Goal: Task Accomplishment & Management: Use online tool/utility

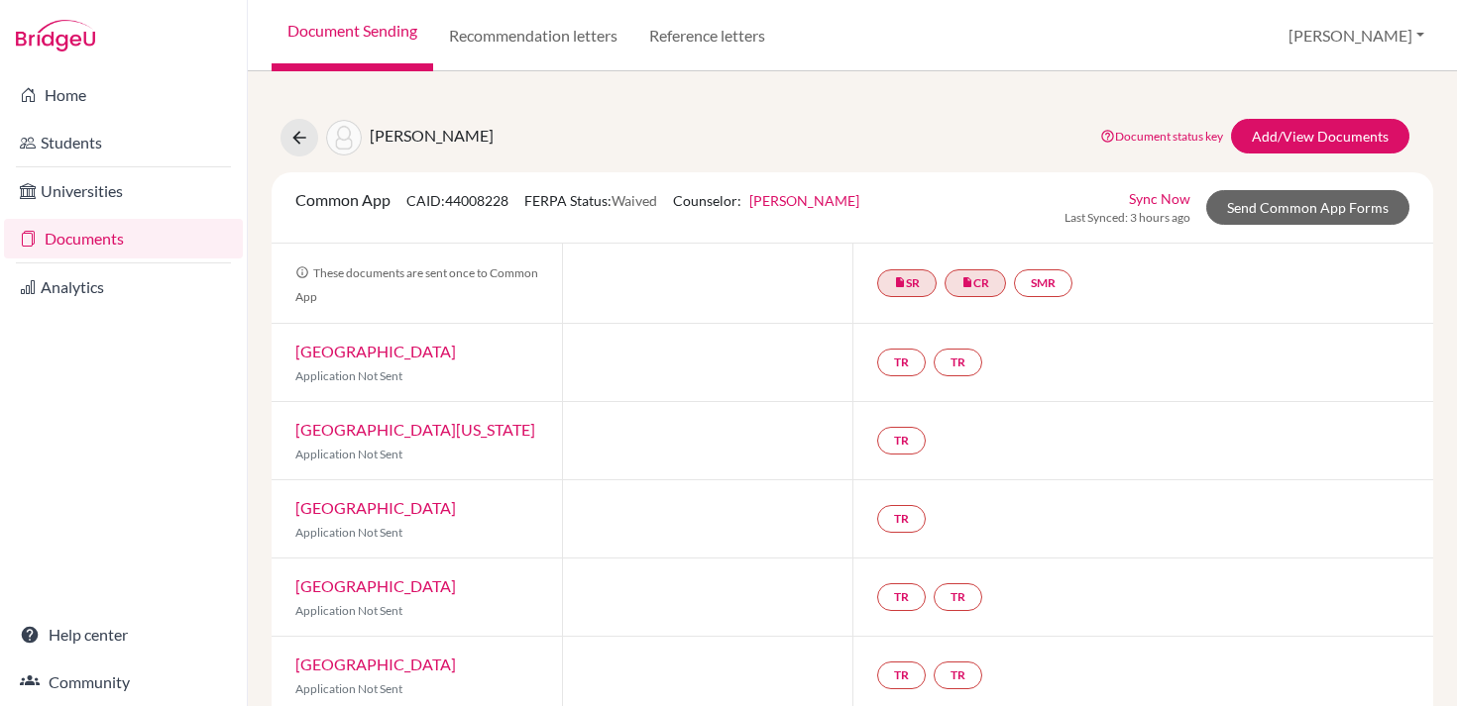
scroll to position [31, 0]
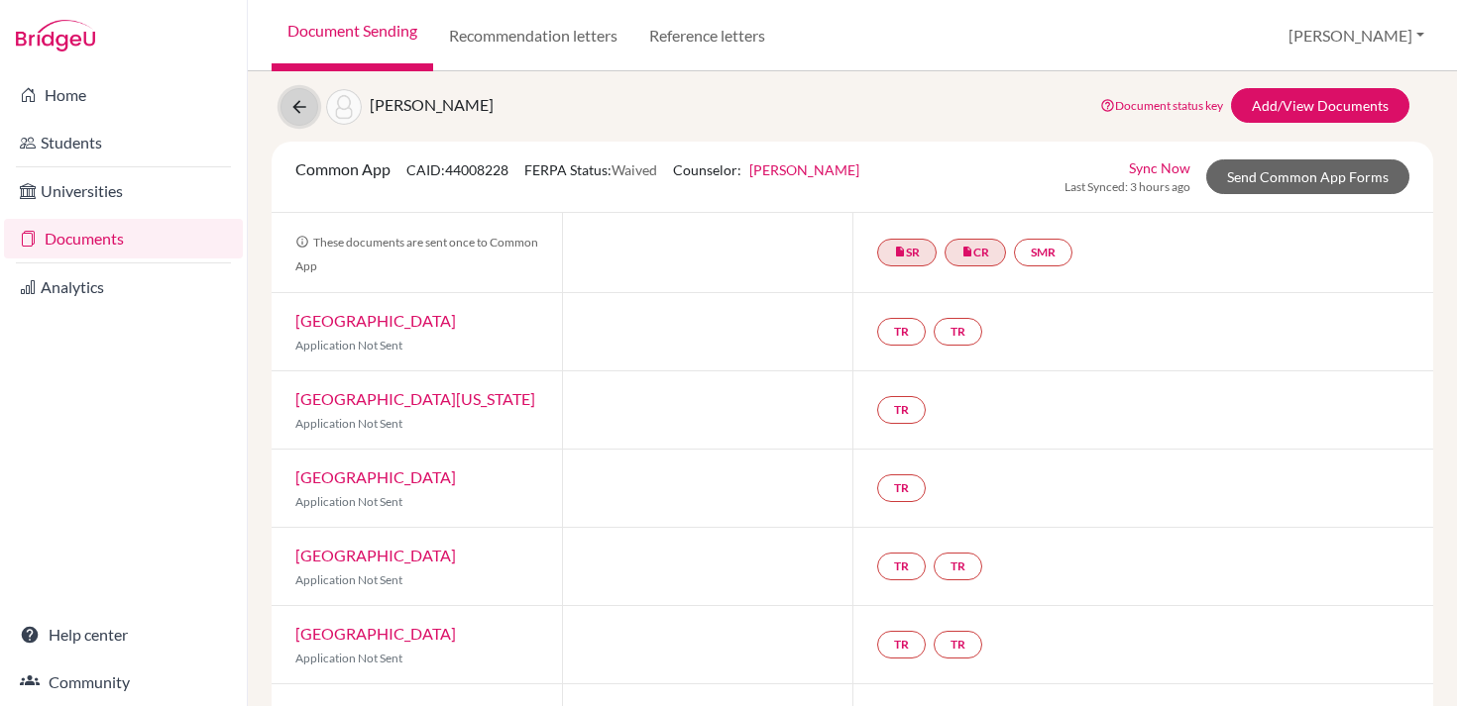
click at [300, 105] on icon at bounding box center [299, 107] width 20 height 20
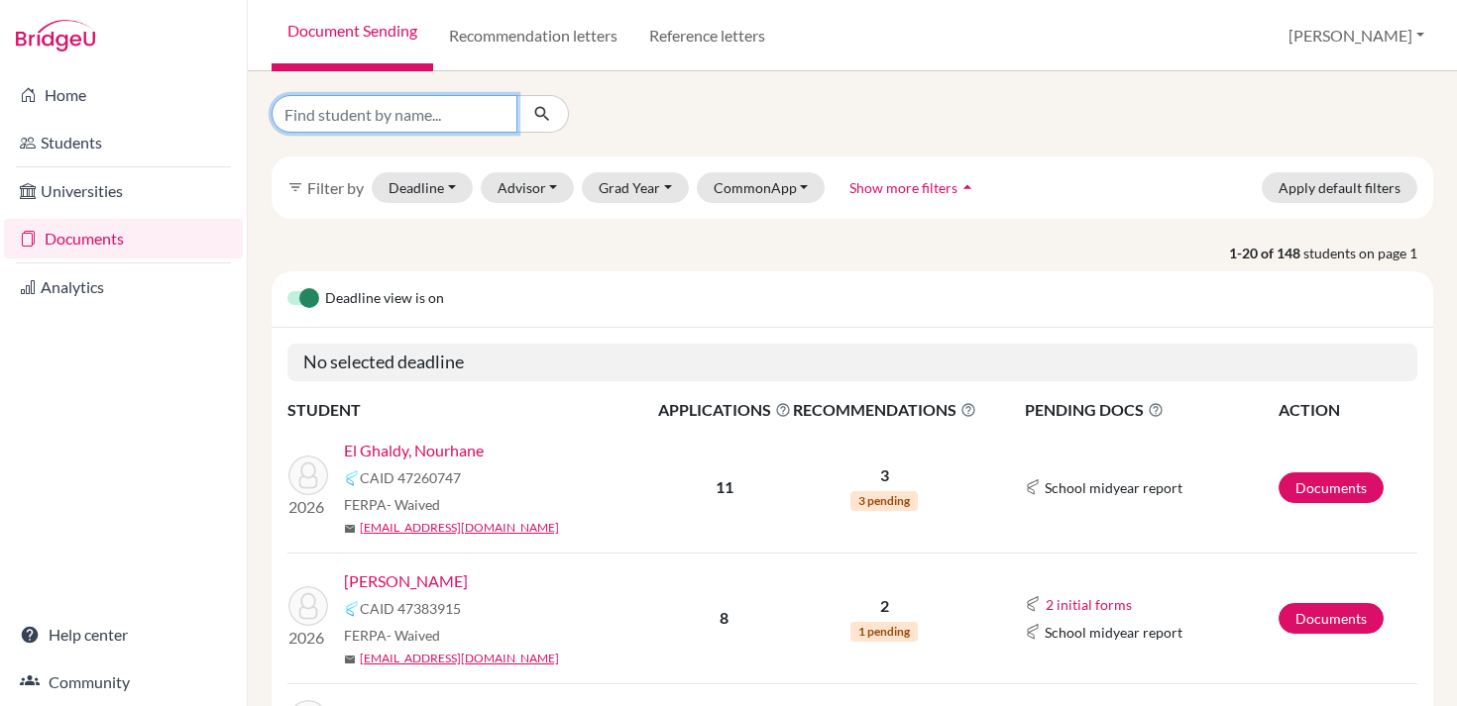
click at [341, 122] on input "Find student by name..." at bounding box center [394, 114] width 246 height 38
type input "nour"
click button "submit" at bounding box center [542, 114] width 53 height 38
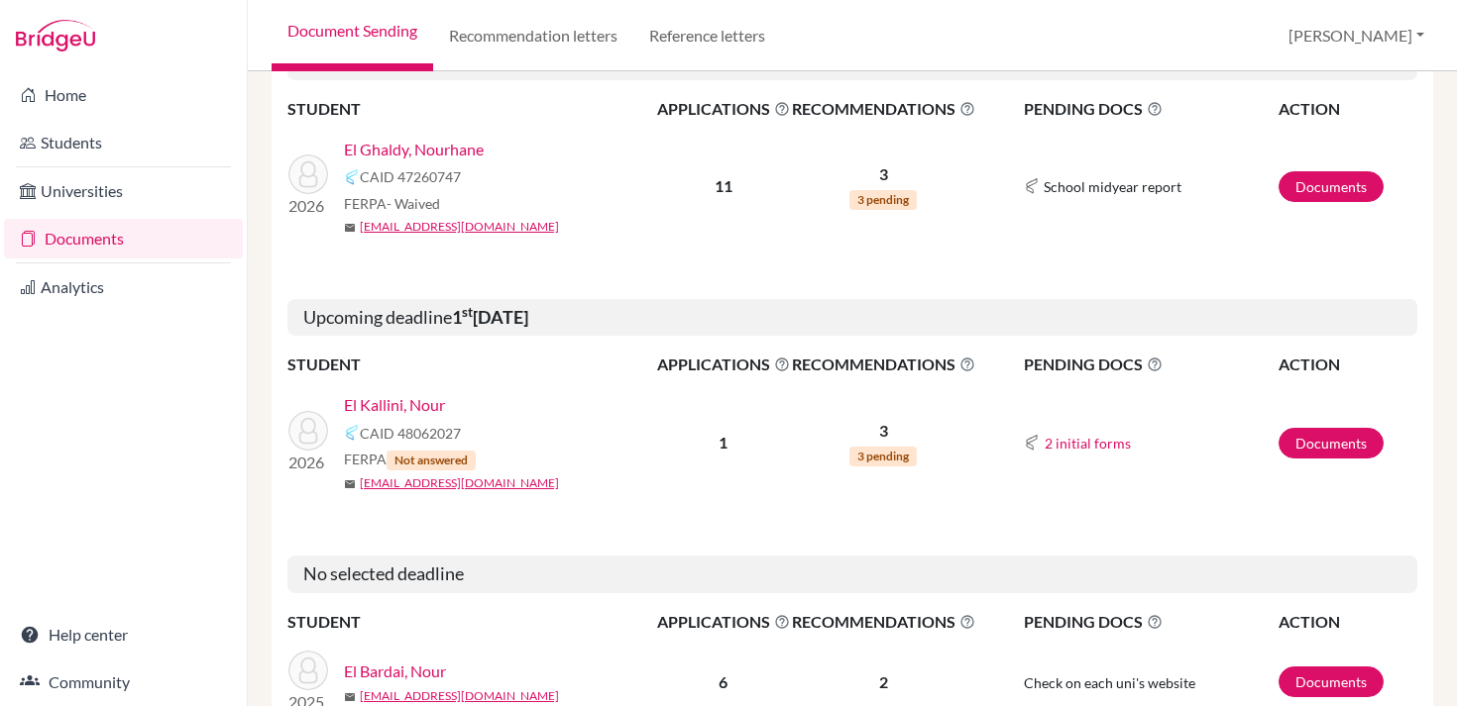
scroll to position [403, 0]
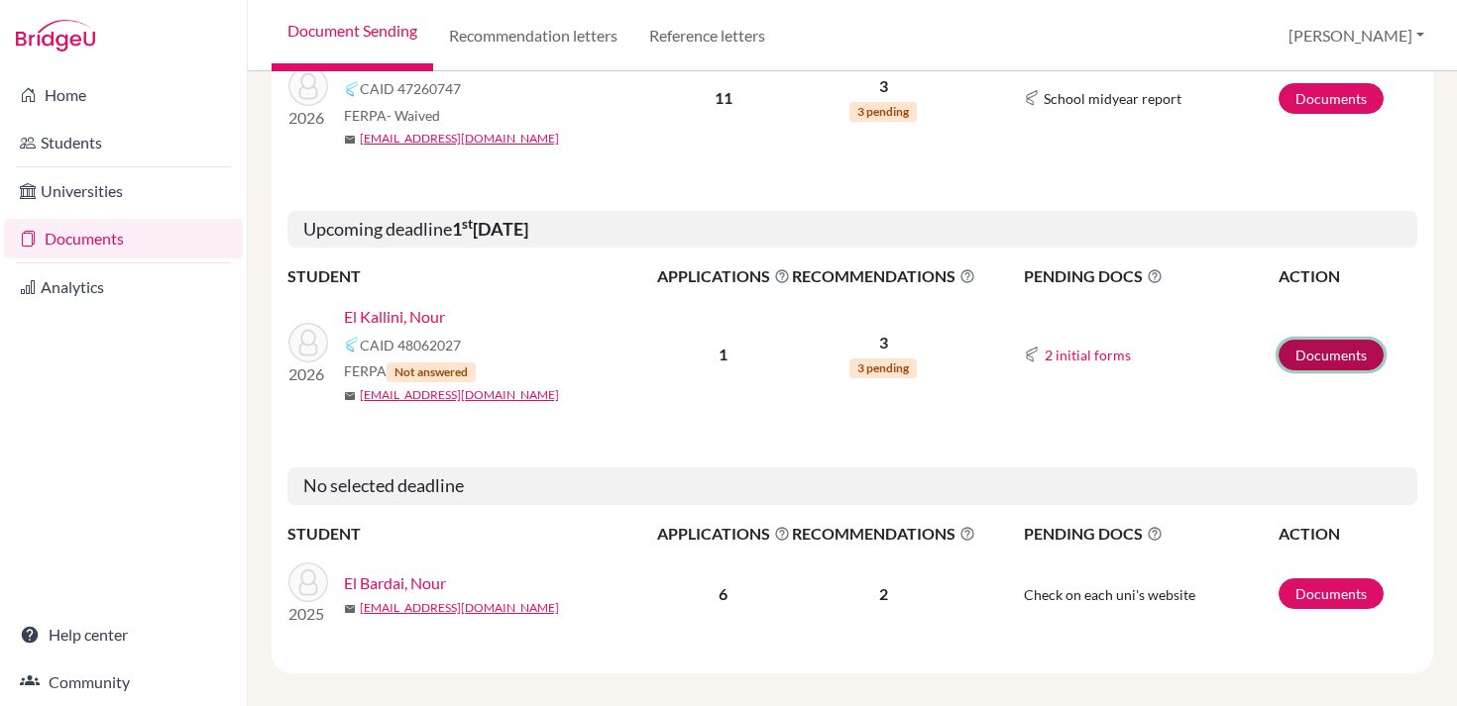
click at [1301, 348] on link "Documents" at bounding box center [1330, 355] width 105 height 31
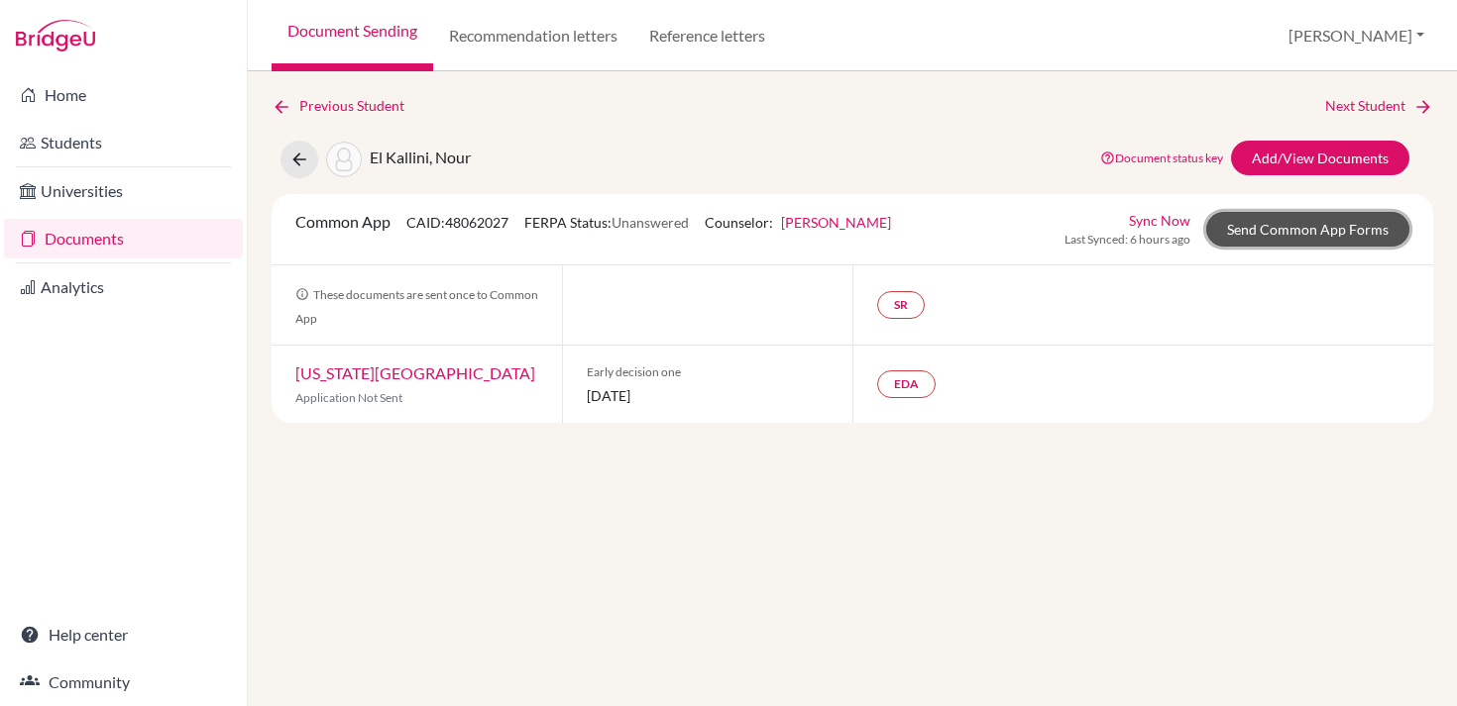
click at [1242, 228] on link "Send Common App Forms" at bounding box center [1307, 229] width 203 height 35
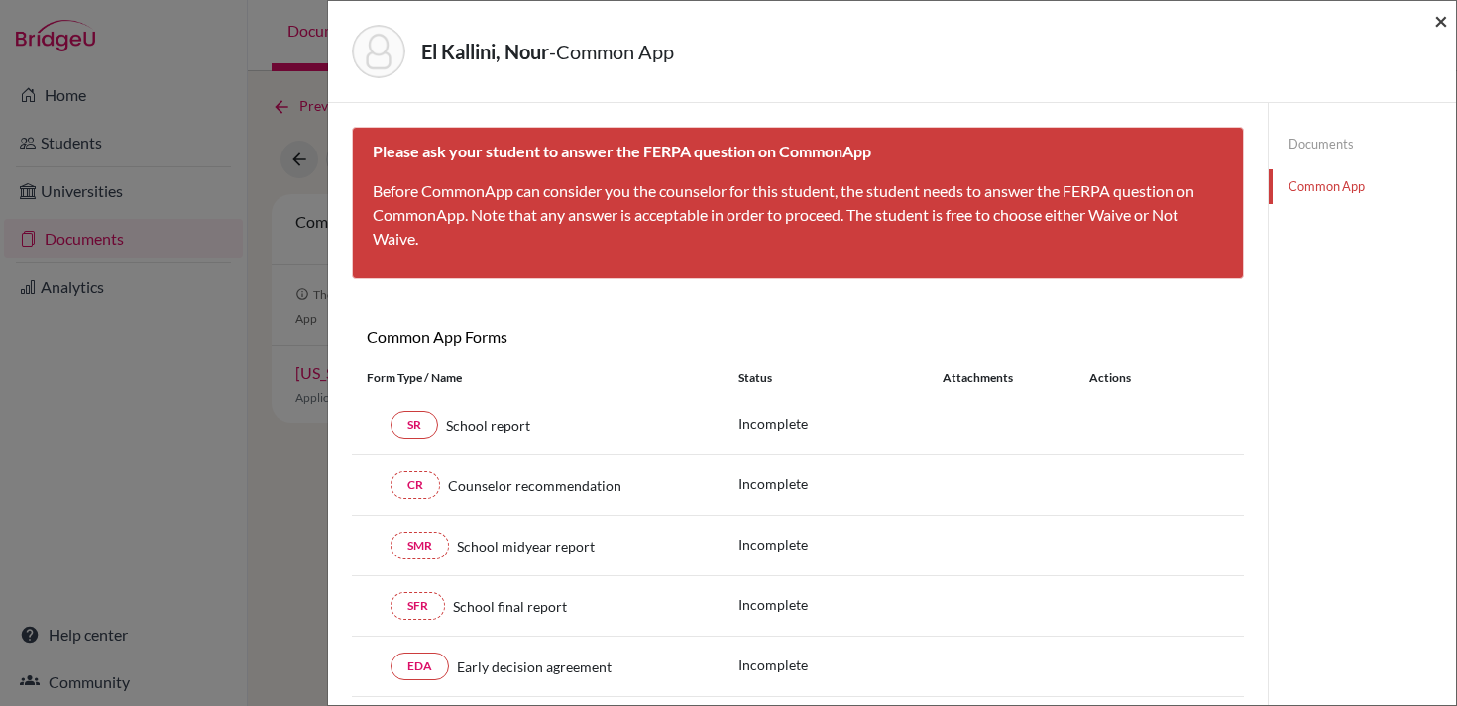
click at [1445, 30] on span "×" at bounding box center [1441, 20] width 14 height 29
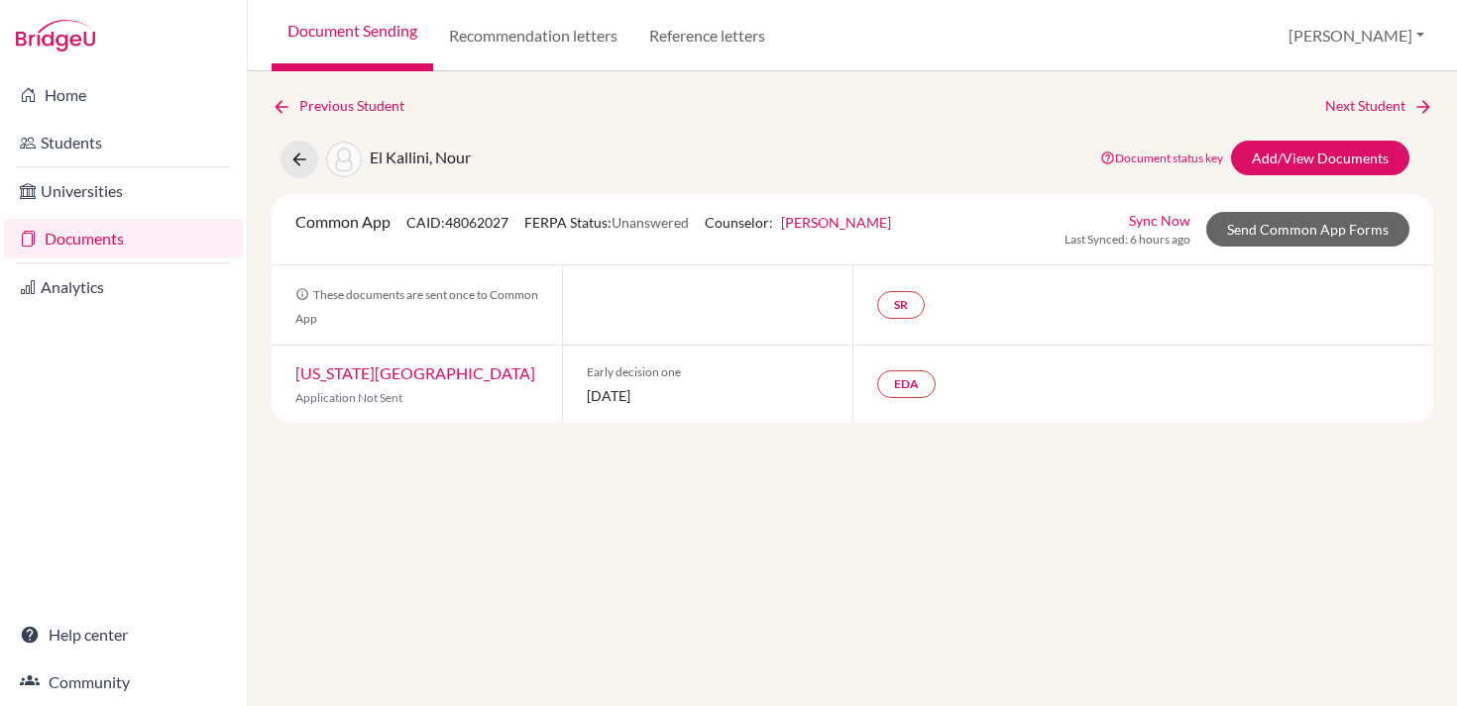
click at [638, 530] on div "Previous Student Next Student El Kallini, Nour Document status key TR Requireme…" at bounding box center [852, 388] width 1209 height 635
click at [280, 108] on icon at bounding box center [281, 107] width 20 height 20
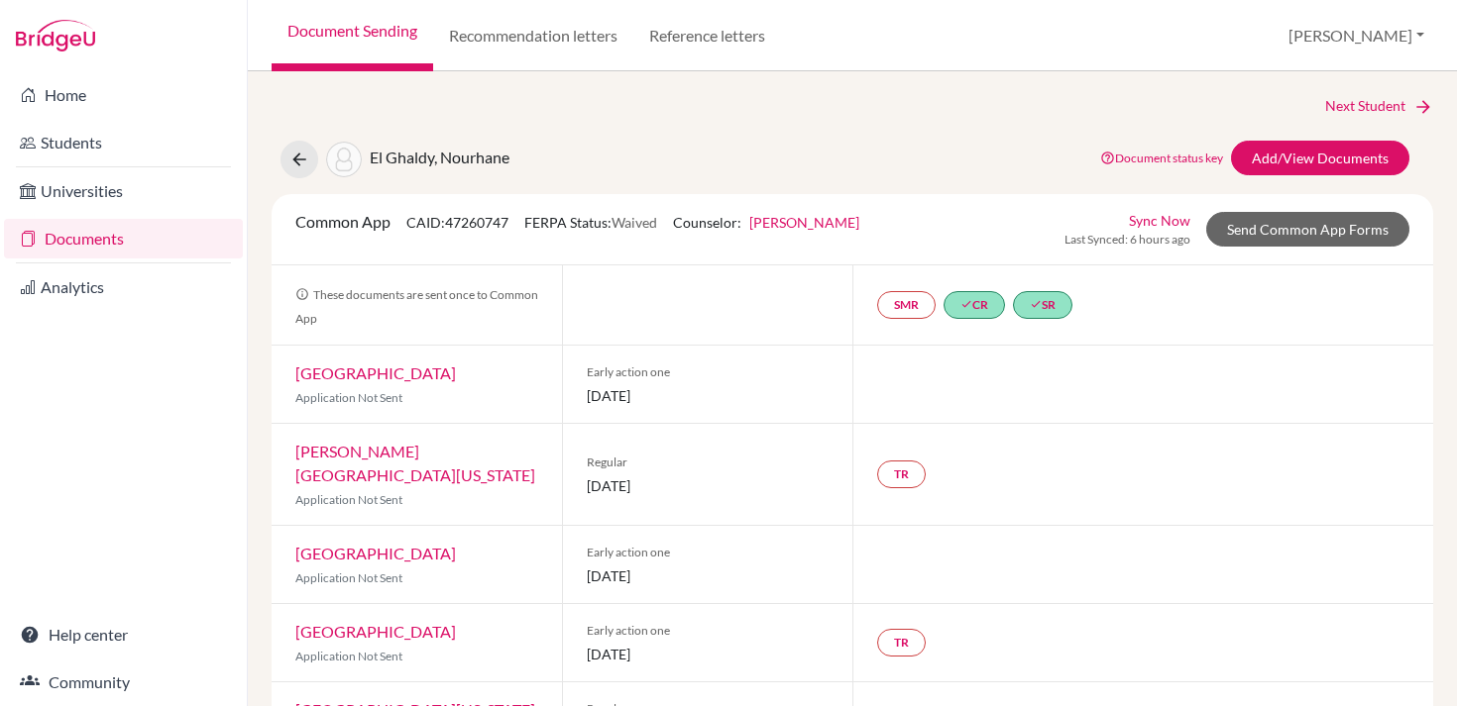
click at [81, 243] on link "Documents" at bounding box center [123, 239] width 239 height 40
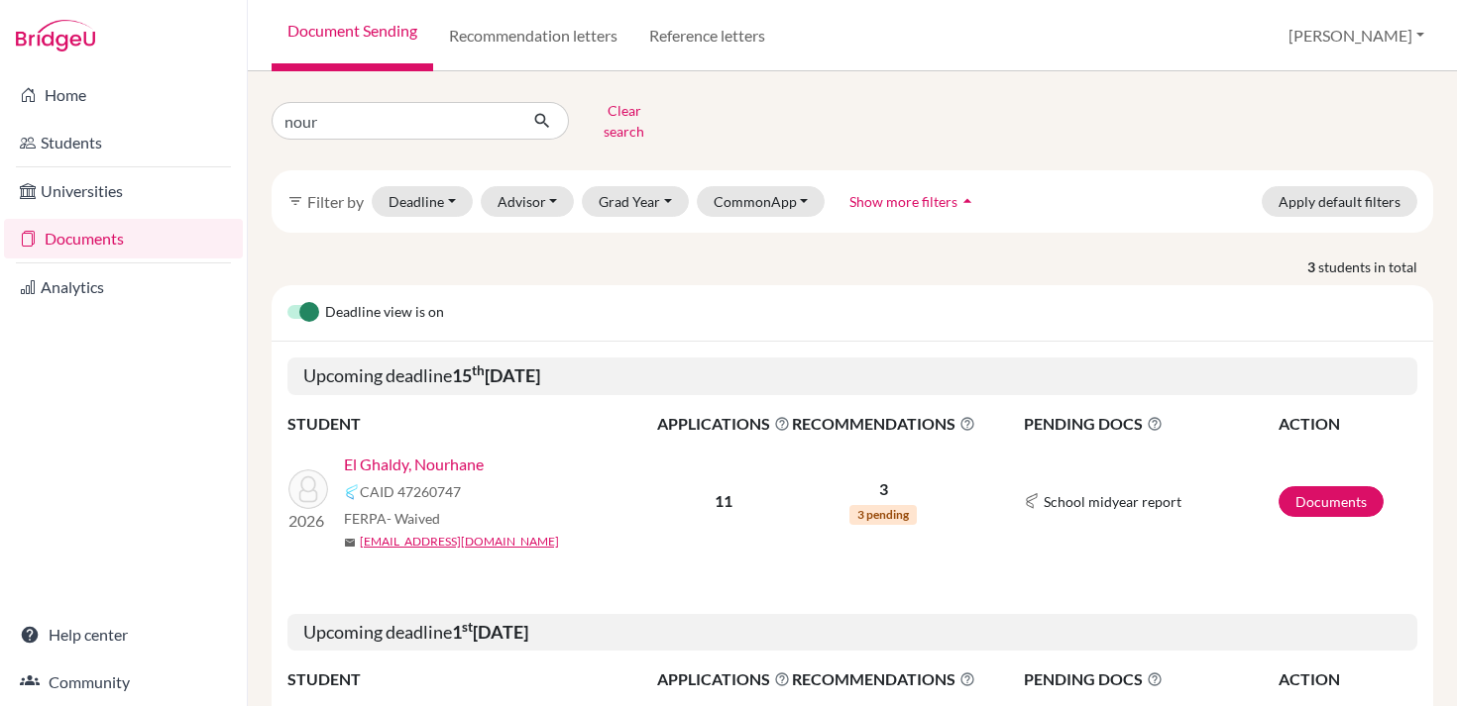
click at [441, 270] on div "3 students in total Deadline view is on Upcoming deadline [DATE] STUDENT APPLIC…" at bounding box center [852, 667] width 1191 height 820
drag, startPoint x: 451, startPoint y: 125, endPoint x: 321, endPoint y: 119, distance: 129.9
click at [322, 119] on input "nour" at bounding box center [394, 121] width 246 height 38
click at [495, 119] on input "nour" at bounding box center [394, 121] width 246 height 38
click at [497, 114] on input "nour" at bounding box center [394, 121] width 246 height 38
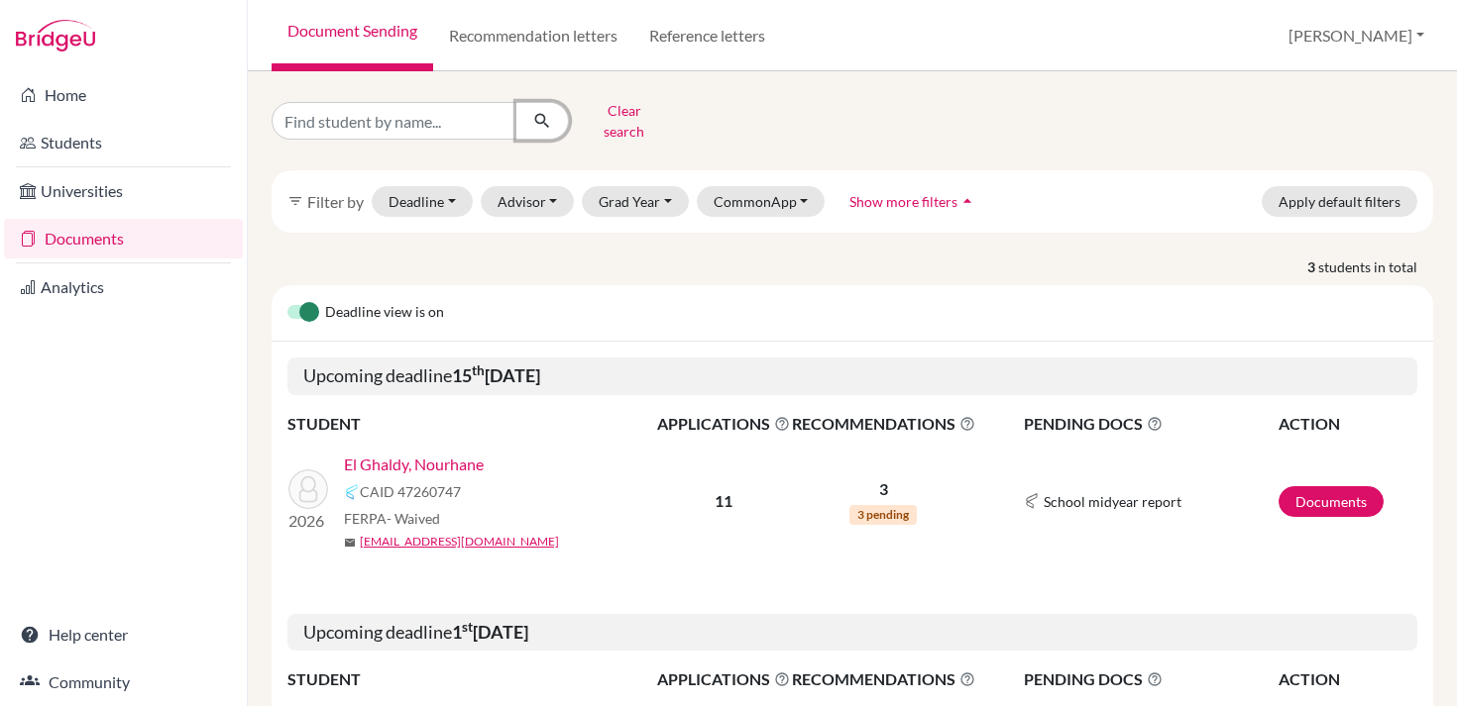
click at [545, 117] on icon "submit" at bounding box center [542, 121] width 20 height 20
click at [526, 222] on div "Clear search filter_list Filter by Deadline - Select a date range Or double cli…" at bounding box center [851, 586] width 1161 height 982
click at [470, 118] on input "Find student by name..." at bounding box center [394, 121] width 246 height 38
click at [516, 102] on button "submit" at bounding box center [542, 121] width 53 height 38
click at [632, 120] on button "Clear search" at bounding box center [624, 121] width 110 height 52
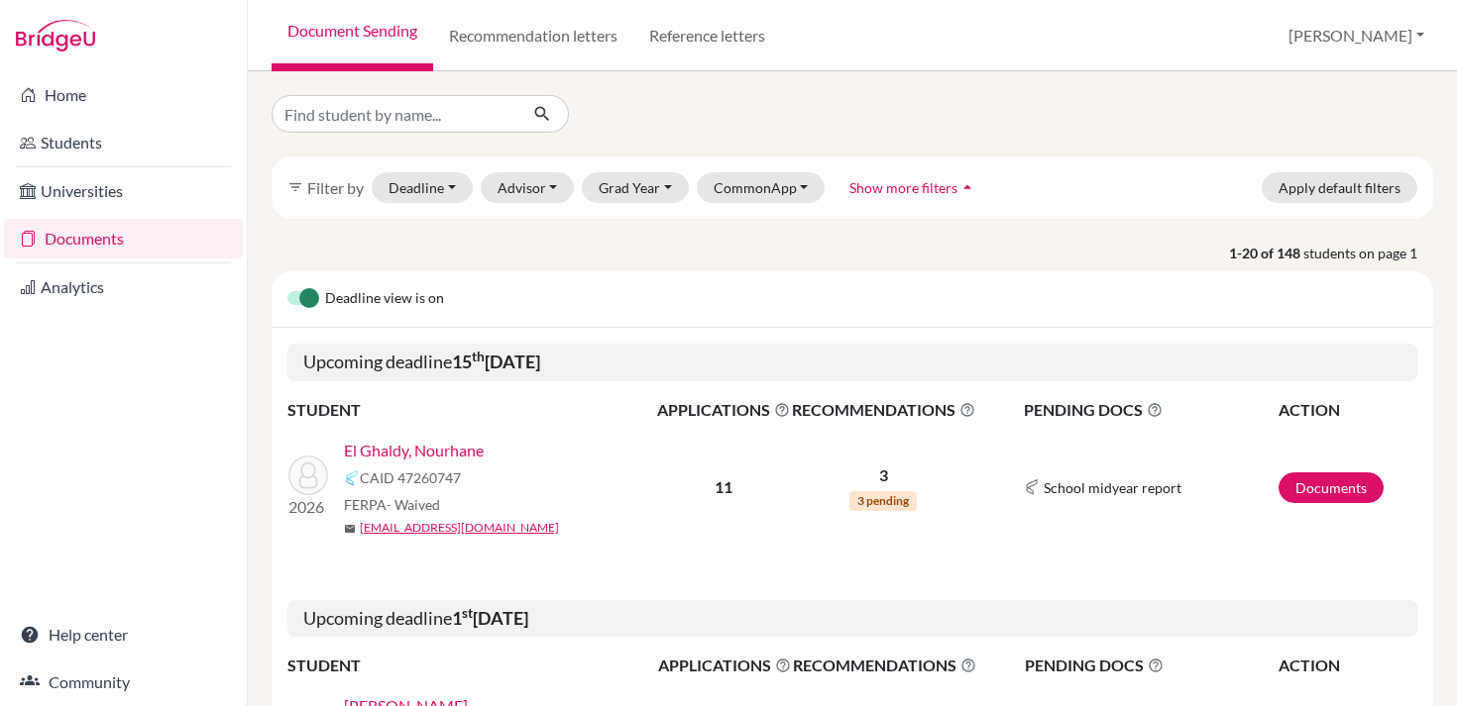
click at [599, 280] on div "Deadline view is on" at bounding box center [851, 299] width 1161 height 56
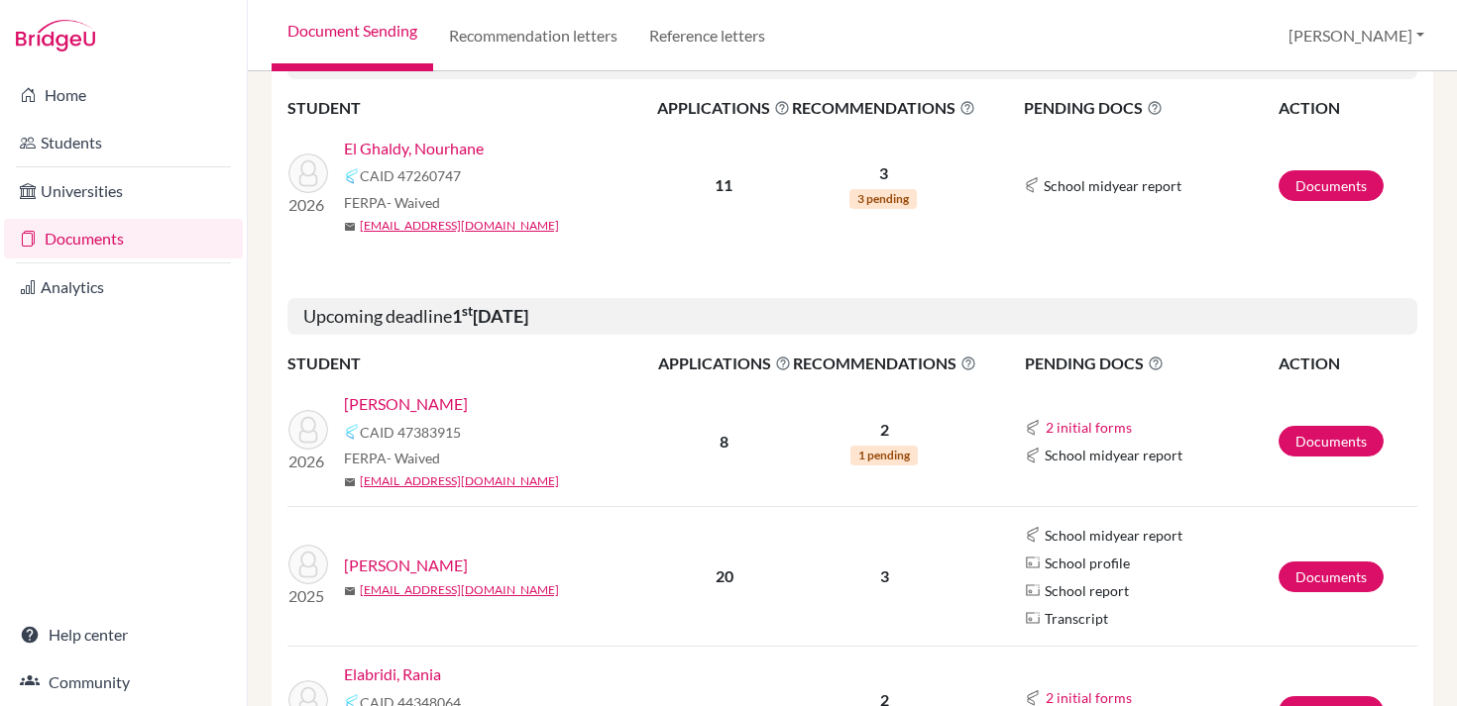
scroll to position [303, 0]
